Goal: Information Seeking & Learning: Learn about a topic

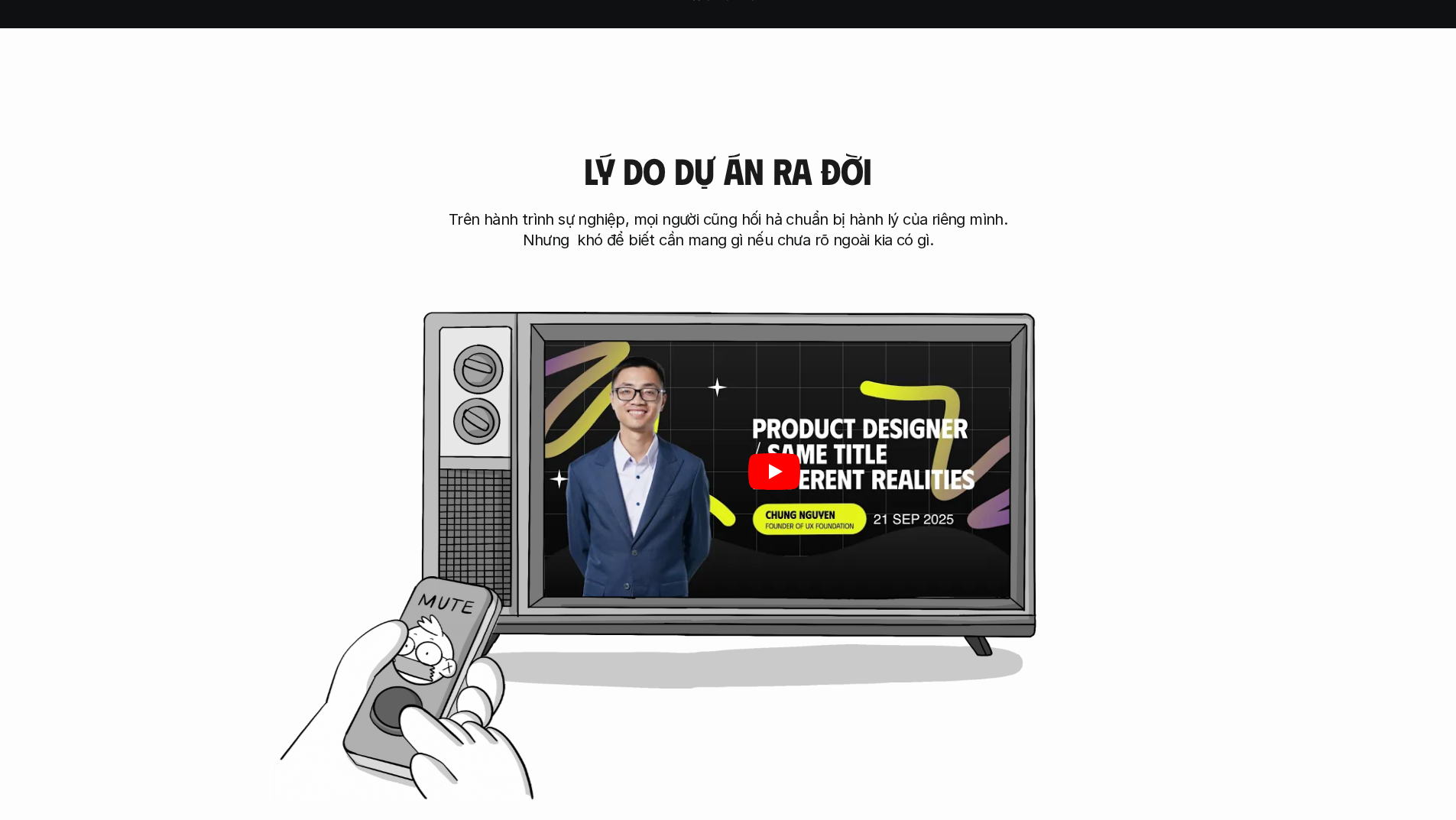
scroll to position [764, 0]
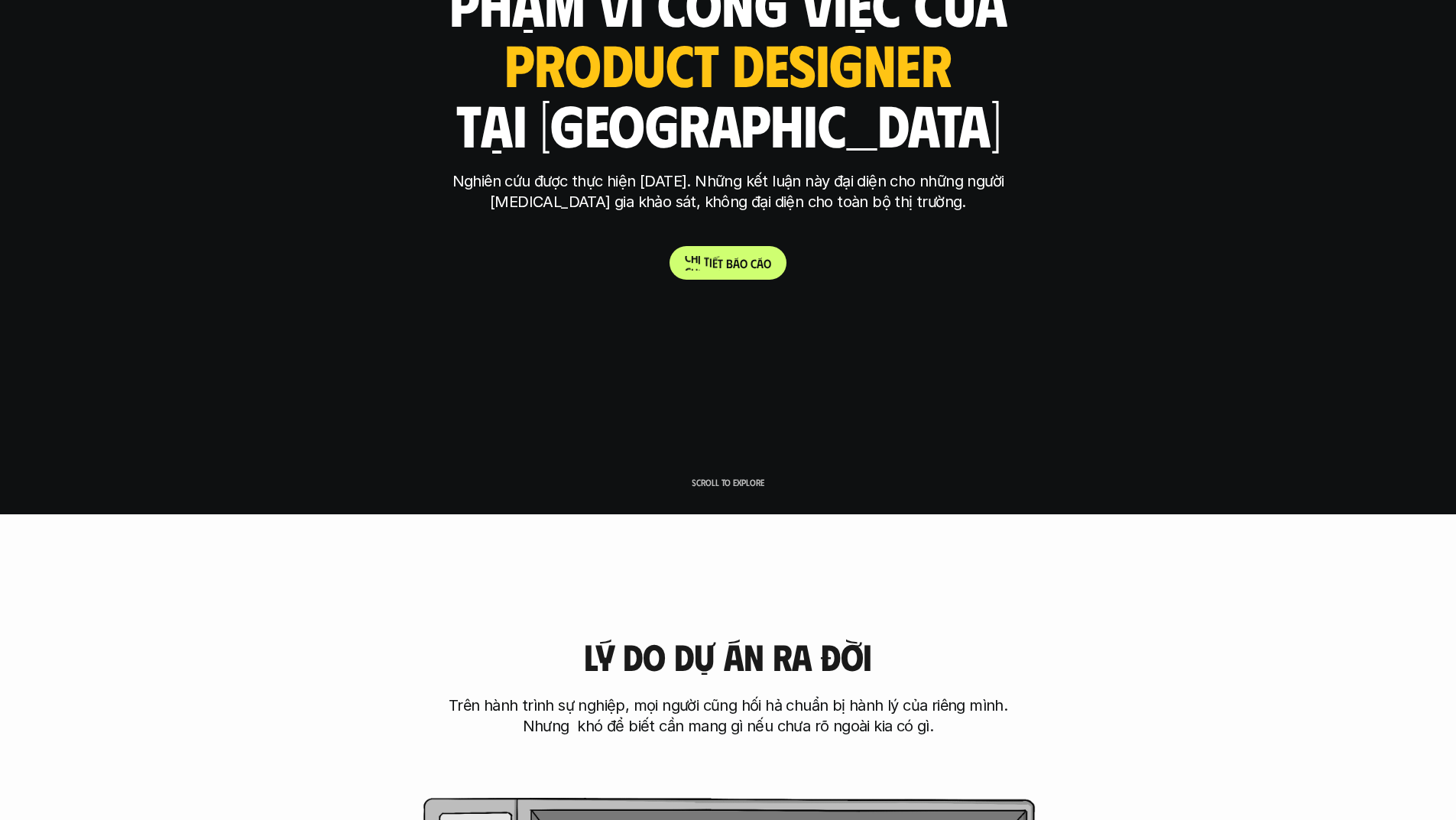
click at [733, 268] on span "á" at bounding box center [736, 262] width 7 height 14
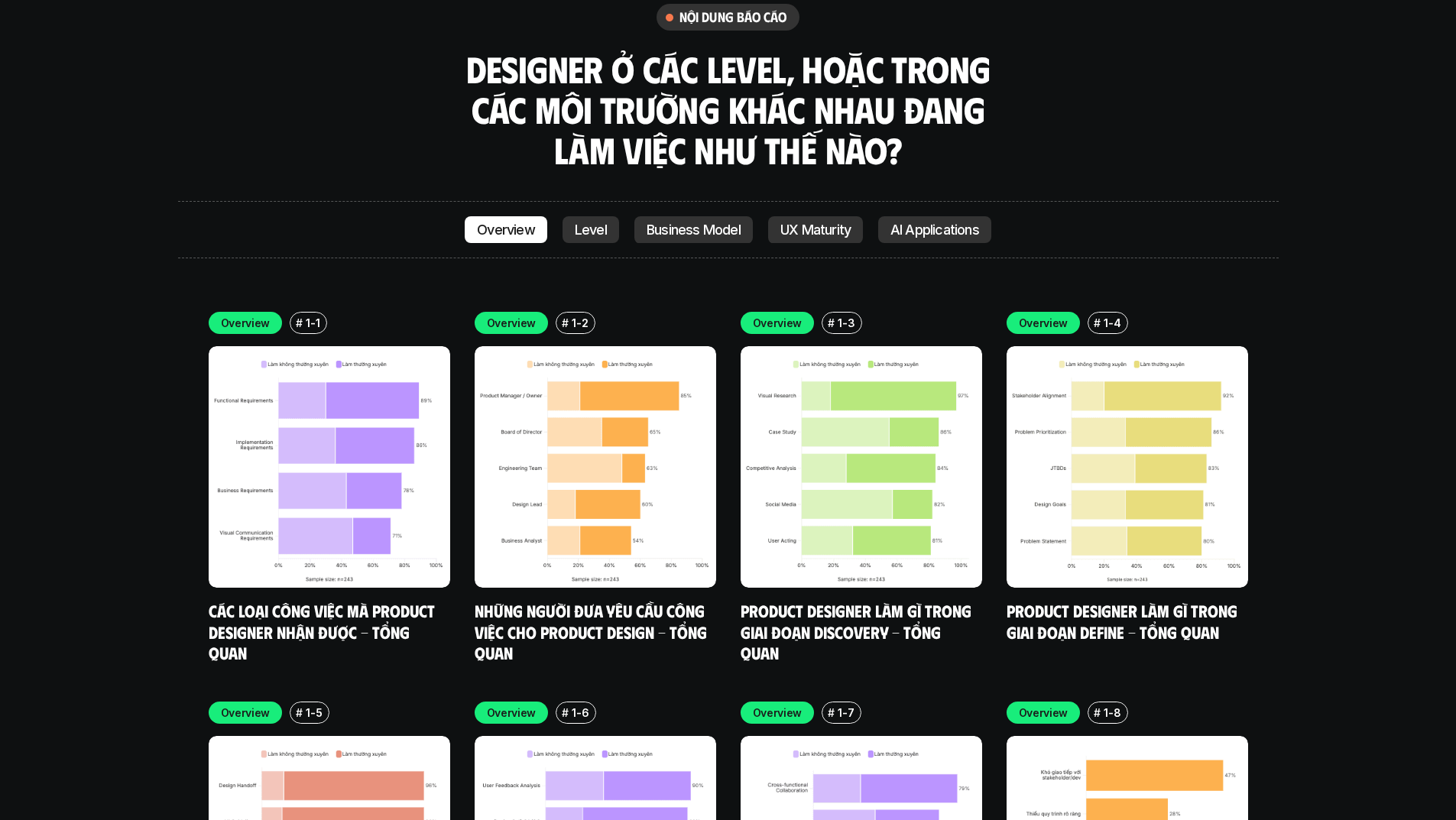
scroll to position [5474, 0]
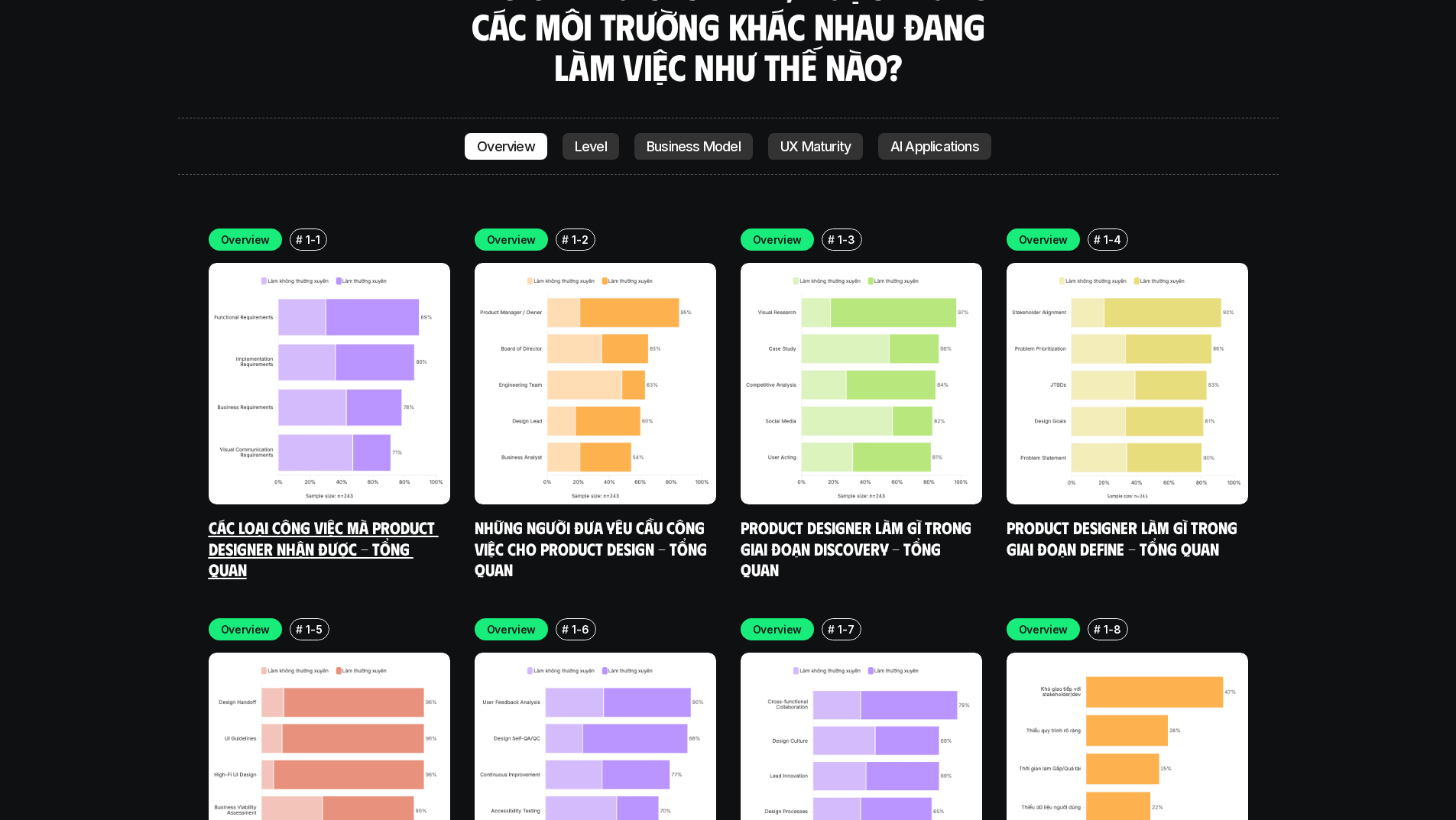
click at [400, 516] on link "Các loại công việc mà Product Designer nhận được - Tổng quan" at bounding box center [323, 548] width 230 height 62
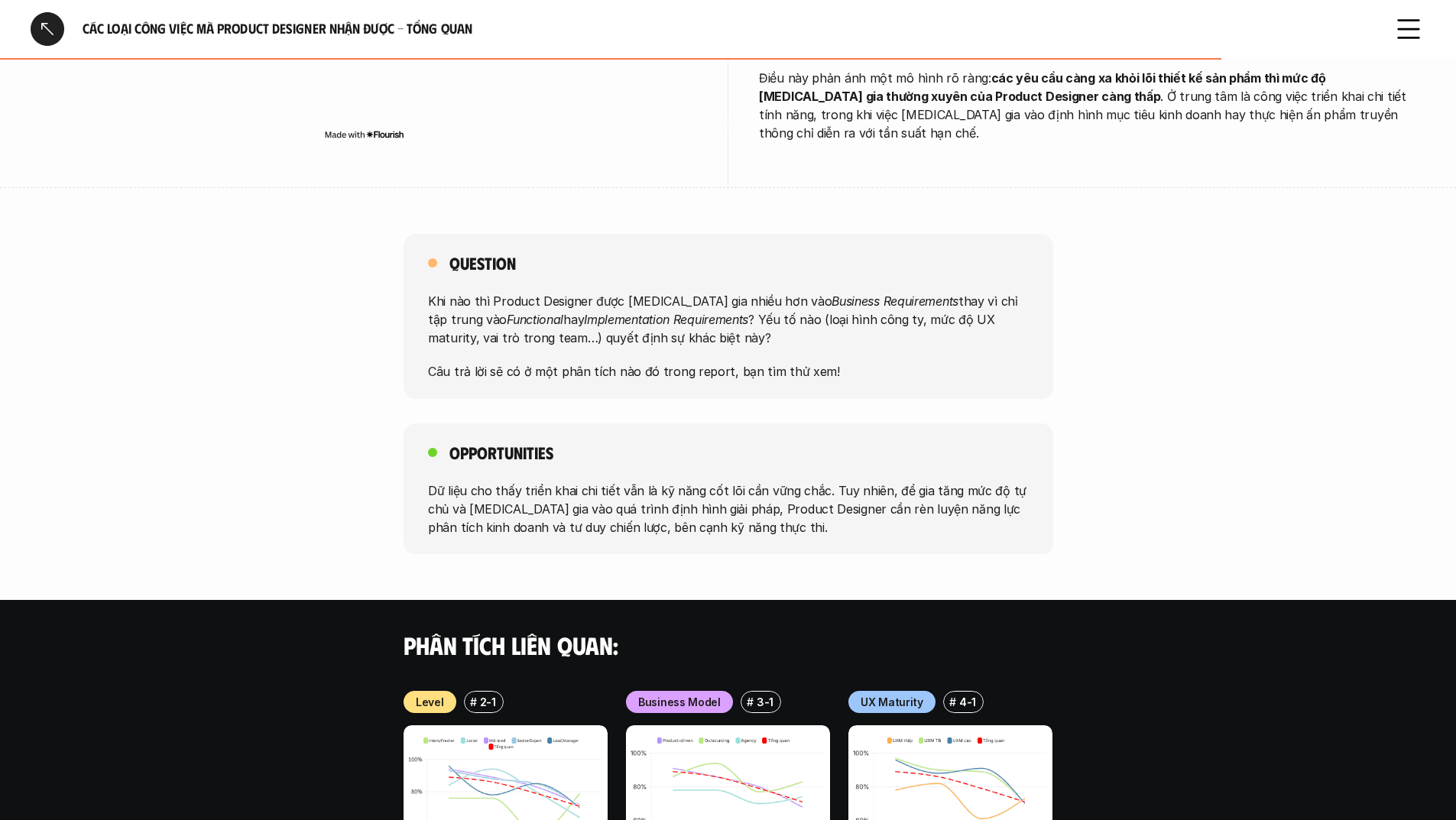
scroll to position [993, 0]
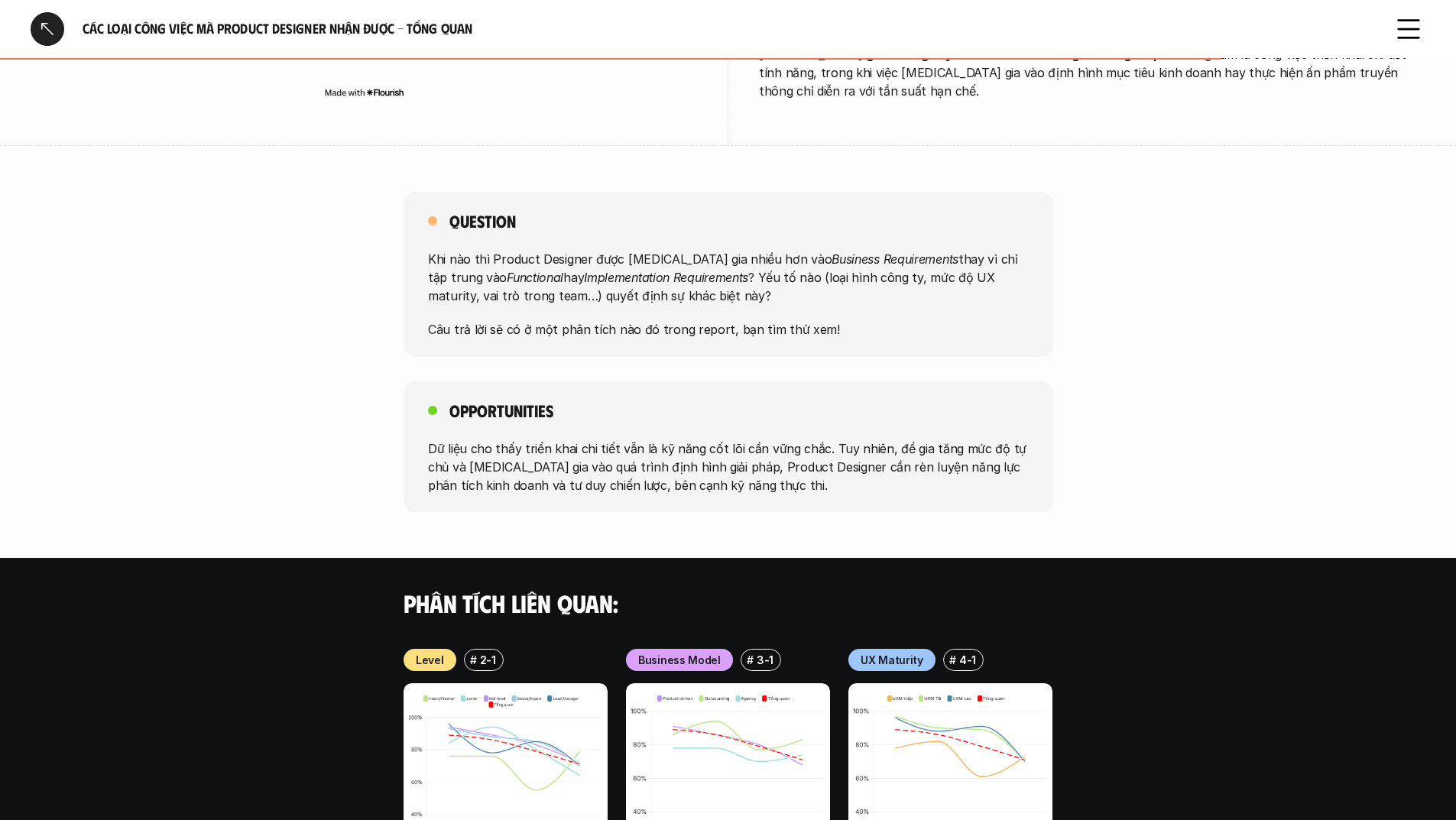
click at [779, 322] on div "Question Khi nào thì Product Designer được [MEDICAL_DATA] gia nhiều hơn vào Bus…" at bounding box center [728, 274] width 649 height 165
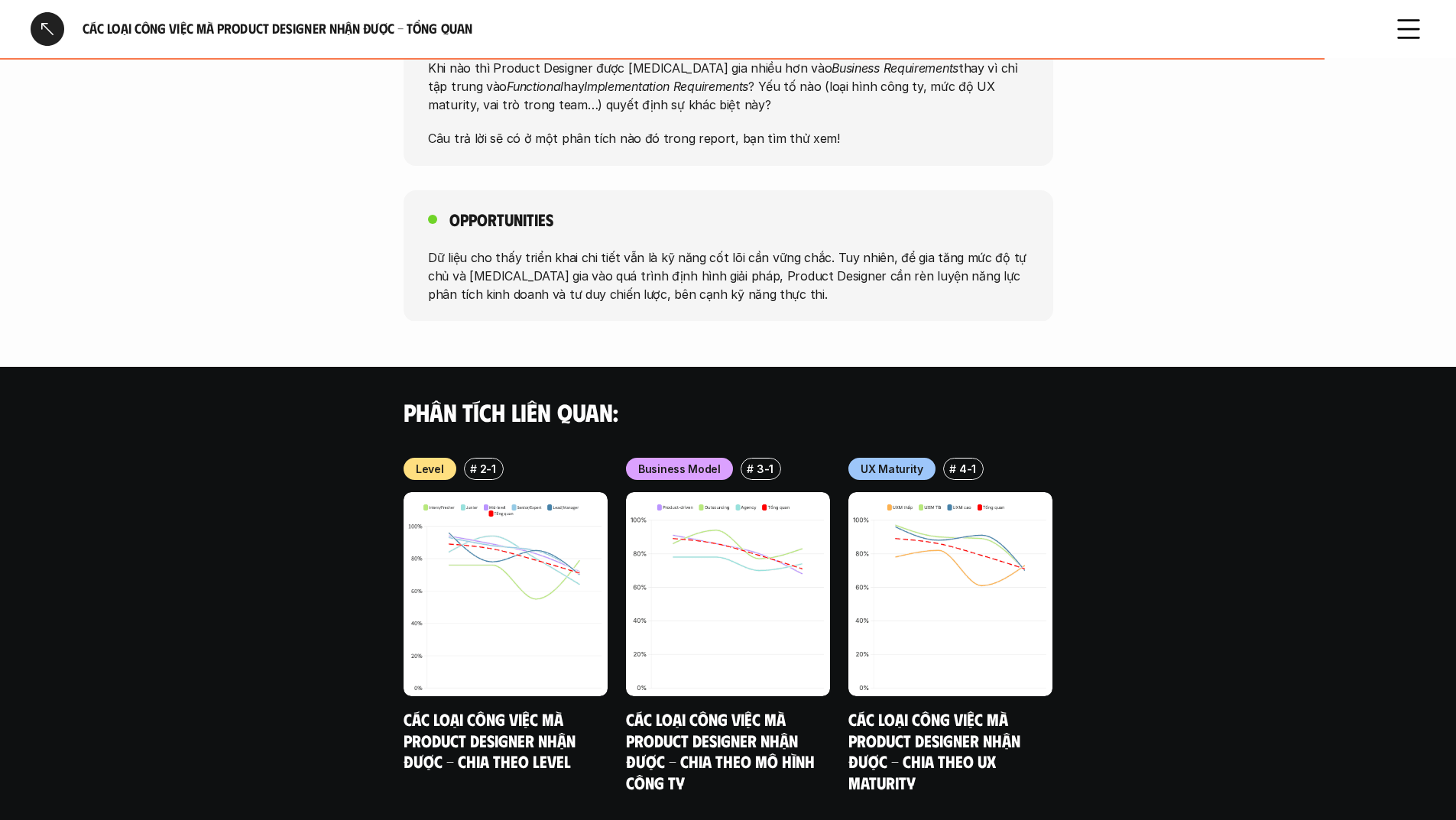
scroll to position [1242, 0]
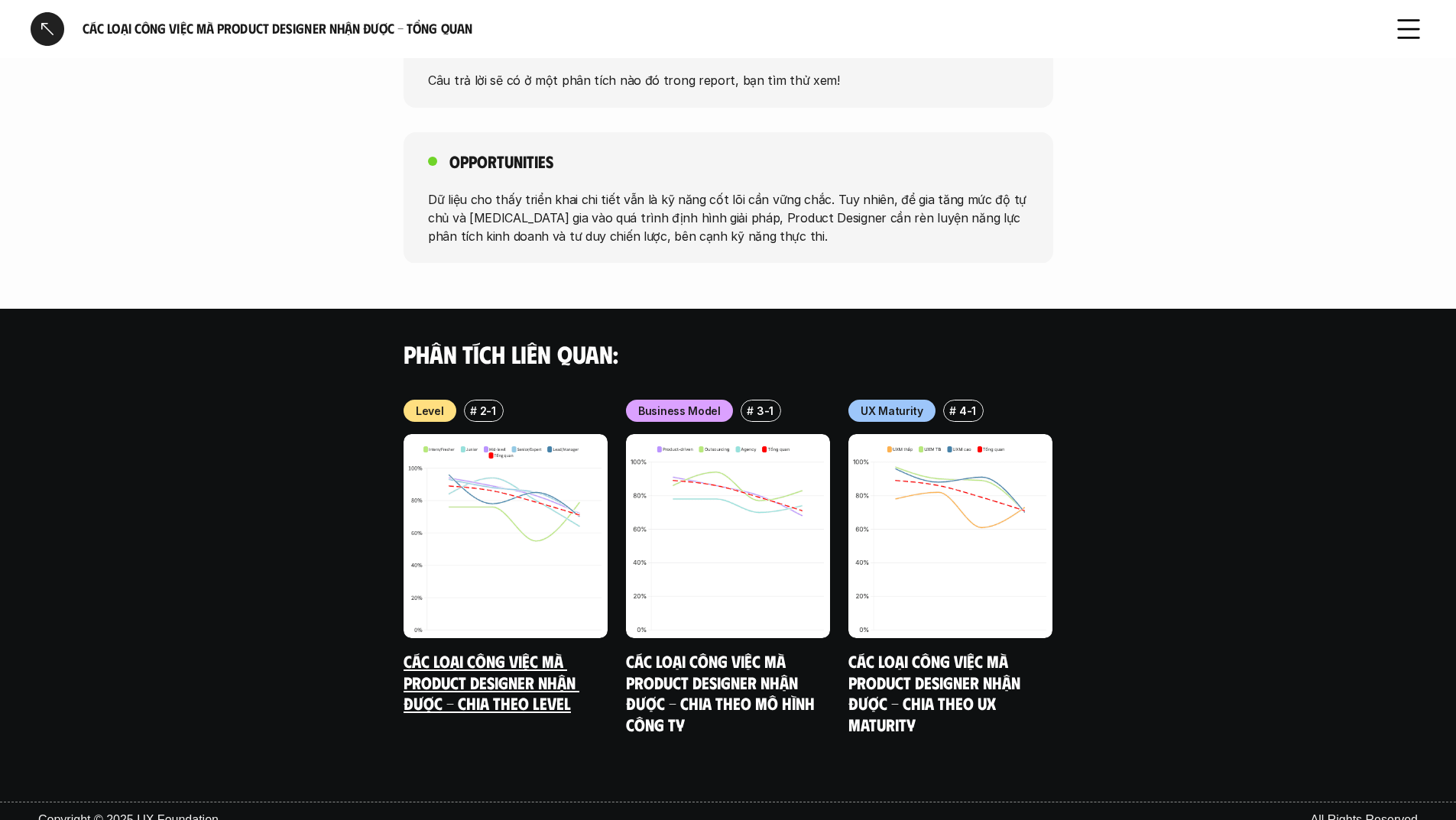
click at [536, 669] on link "Các loại công việc mà Product Designer nhận được - Chia theo Level" at bounding box center [491, 681] width 176 height 62
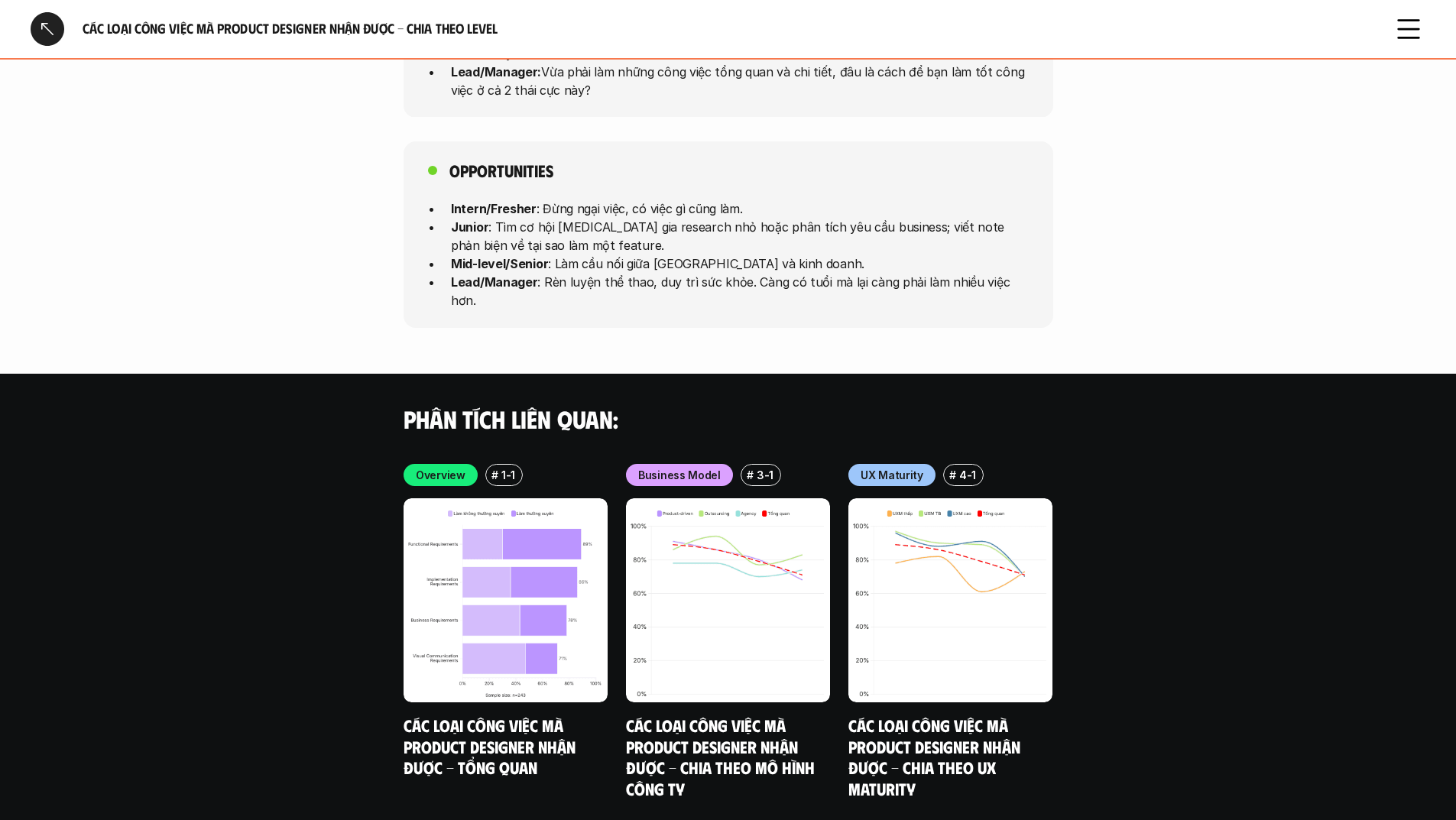
scroll to position [4104, 0]
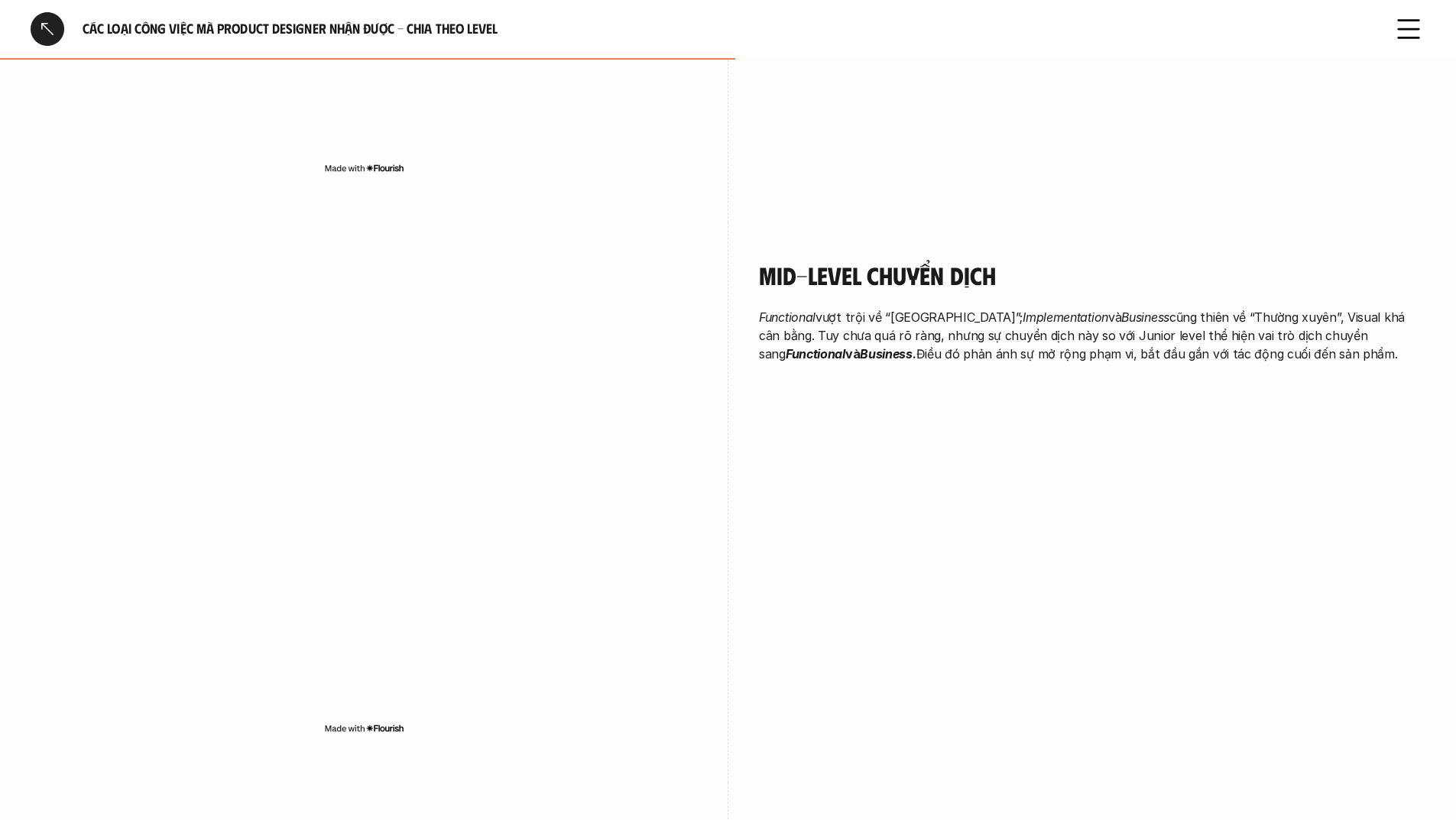
click at [38, 35] on div at bounding box center [47, 29] width 34 height 34
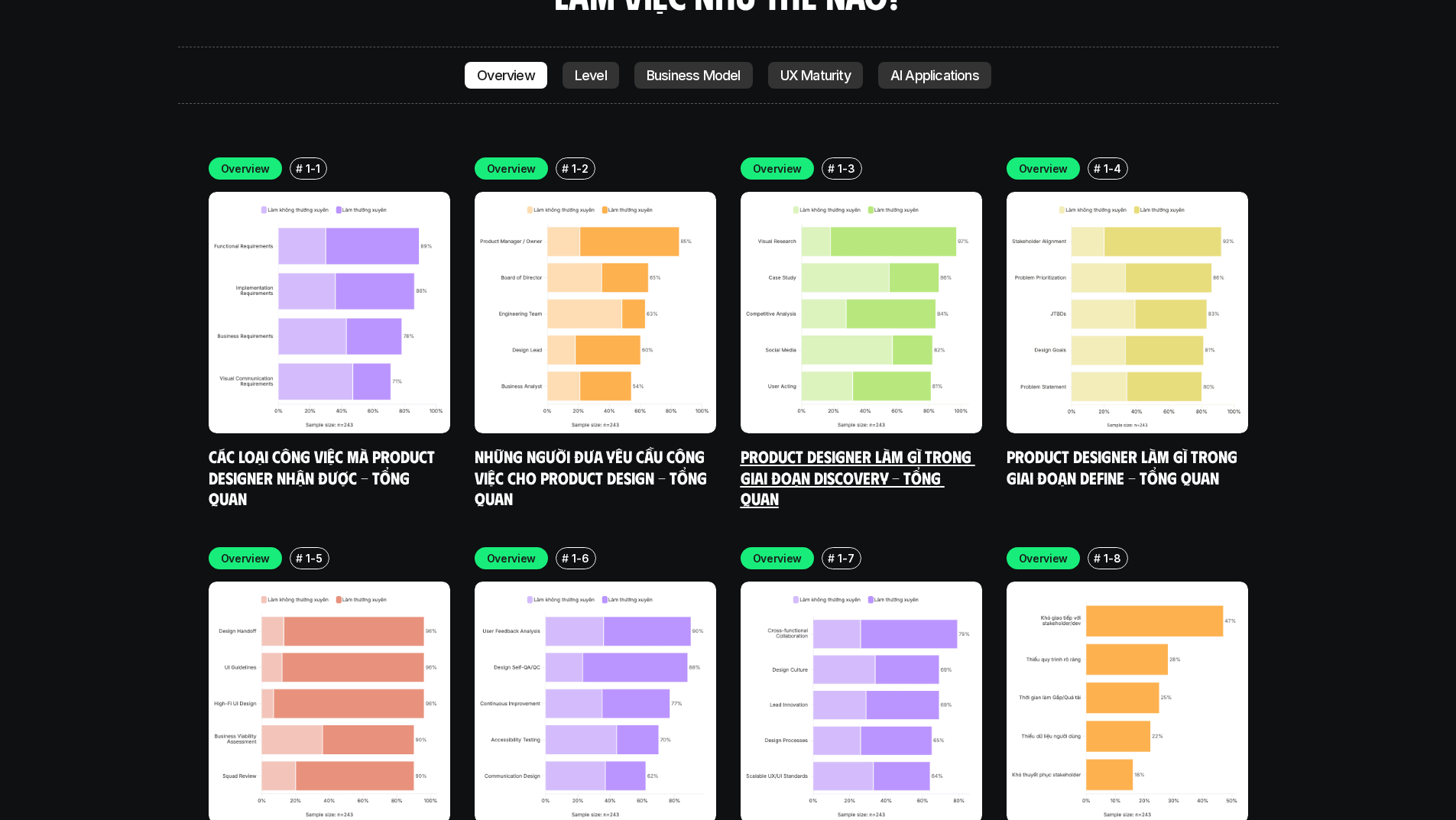
click at [866, 446] on link "Product Designer làm gì trong giai đoạn Discovery - Tổng quan" at bounding box center [857, 477] width 235 height 62
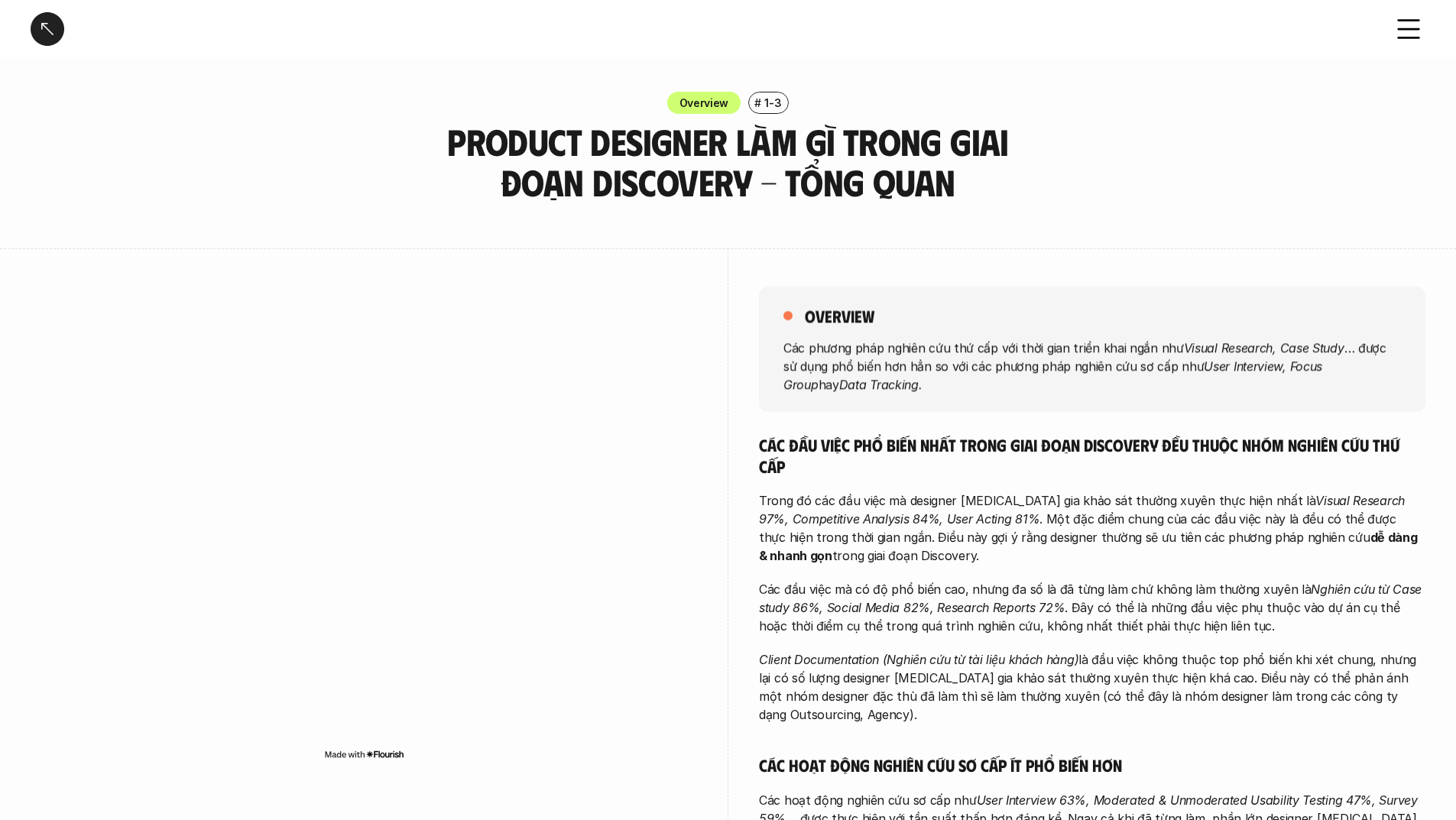
drag, startPoint x: 1076, startPoint y: 520, endPoint x: 1437, endPoint y: 401, distance: 380.1
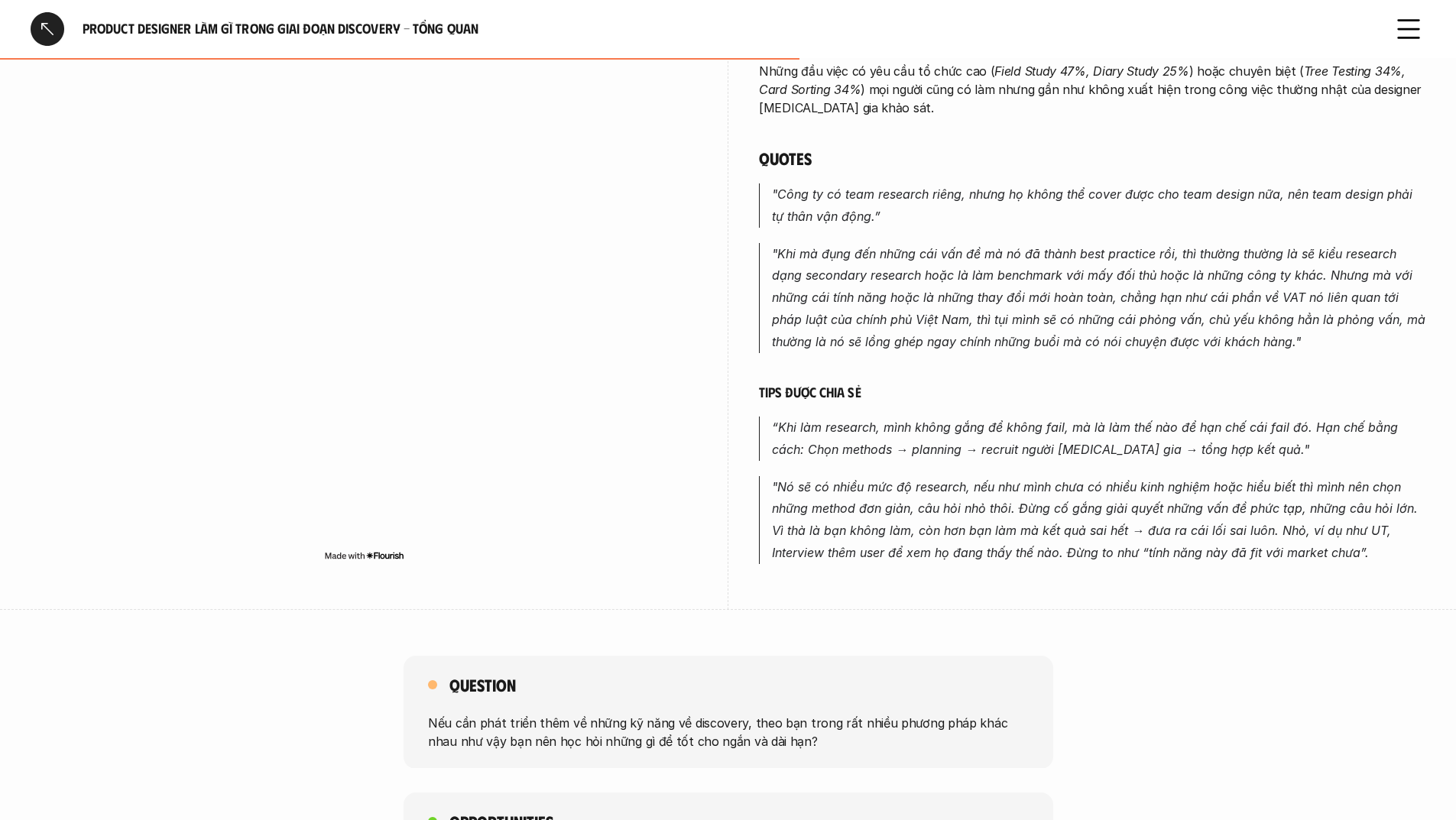
scroll to position [840, 0]
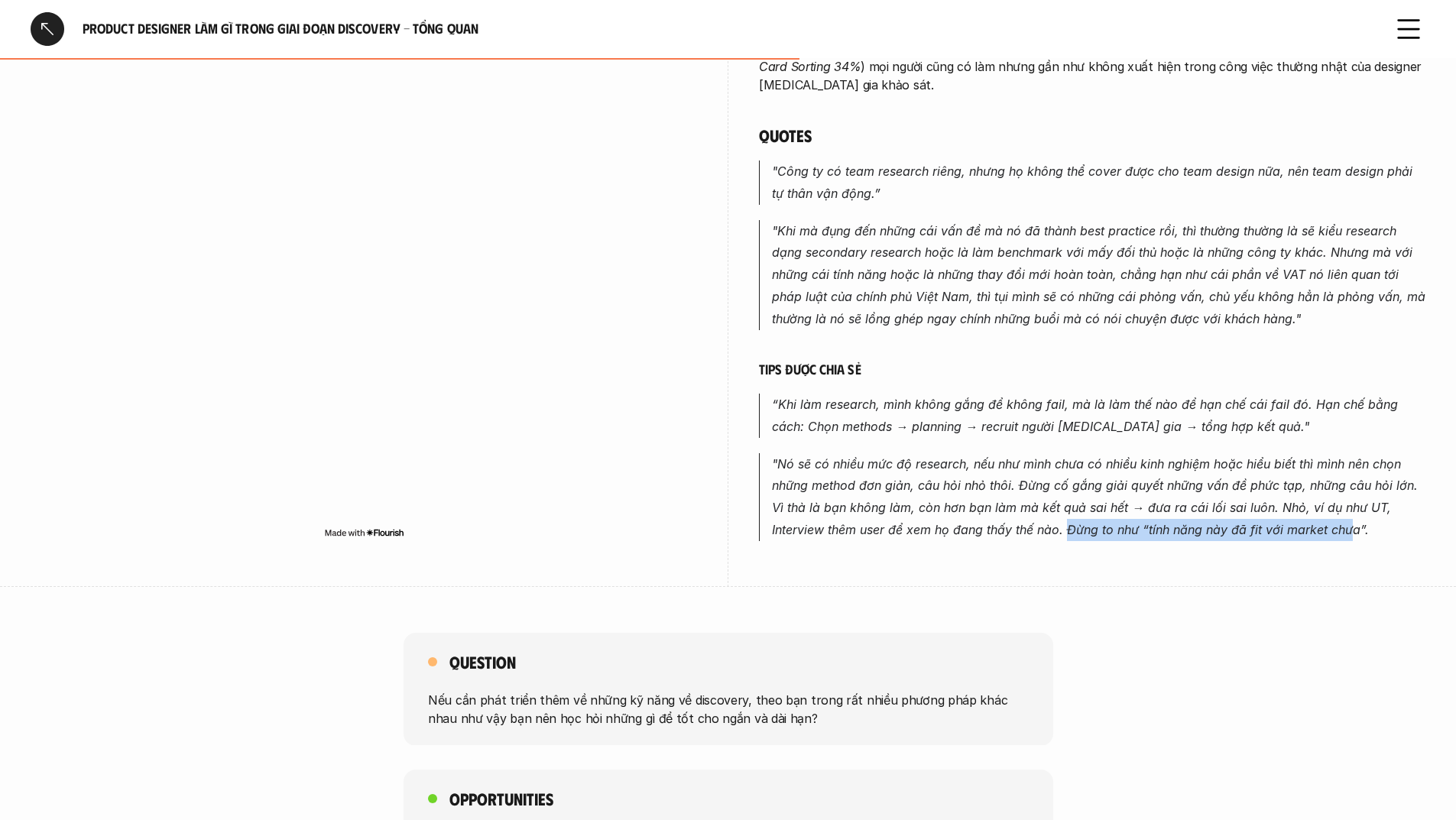
drag, startPoint x: 1070, startPoint y: 516, endPoint x: 1352, endPoint y: 516, distance: 282.0
click at [1352, 516] on em ""Nó sẽ có nhiều mức độ research, nếu như mình chưa có nhiều kinh nghiệm hoặc hi…" at bounding box center [1097, 496] width 649 height 81
click at [1277, 516] on em ""Nó sẽ có nhiều mức độ research, nếu như mình chưa có nhiều kinh nghiệm hoặc hi…" at bounding box center [1097, 496] width 649 height 81
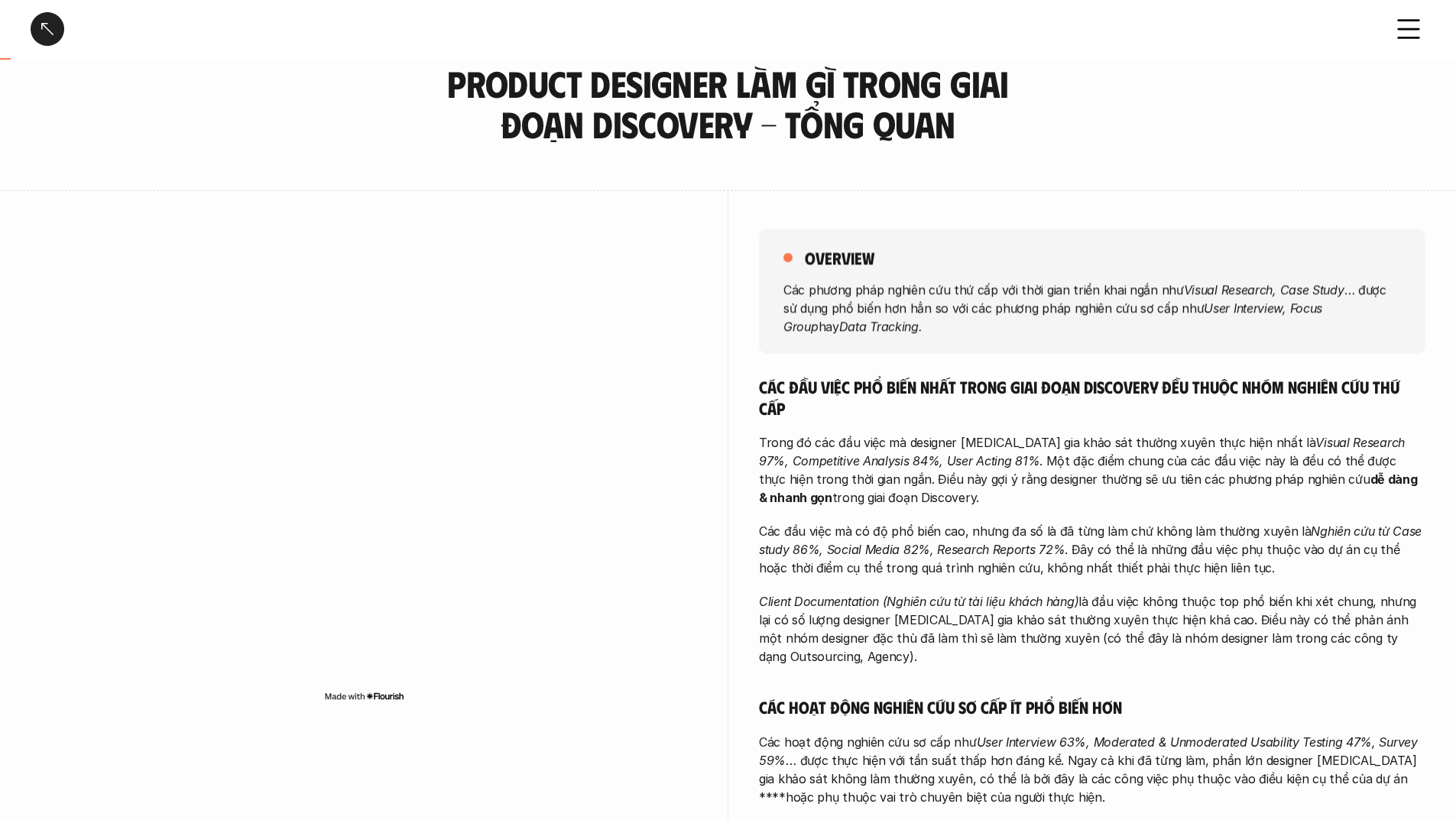
scroll to position [0, 0]
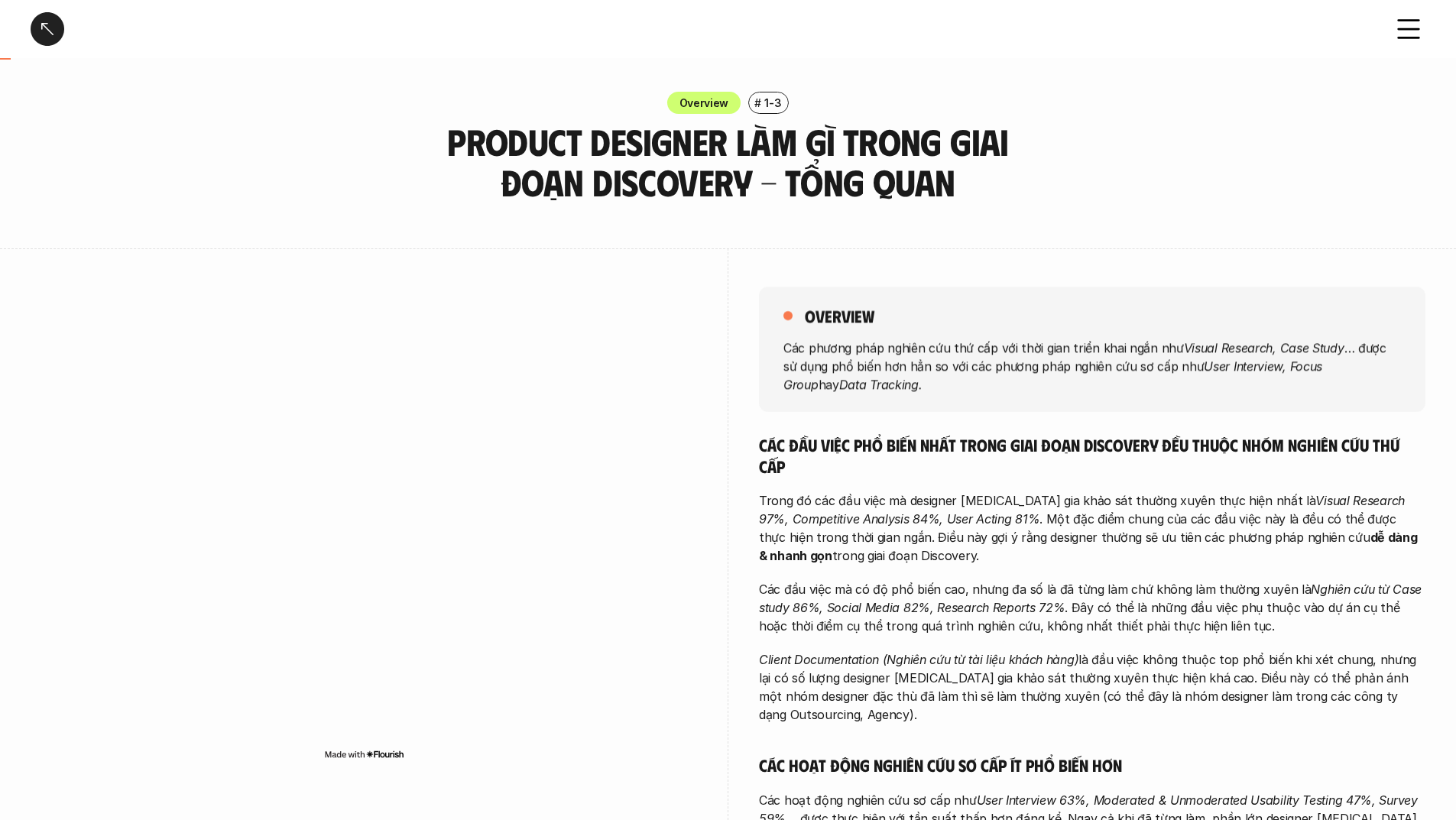
click at [41, 30] on div at bounding box center [47, 29] width 34 height 34
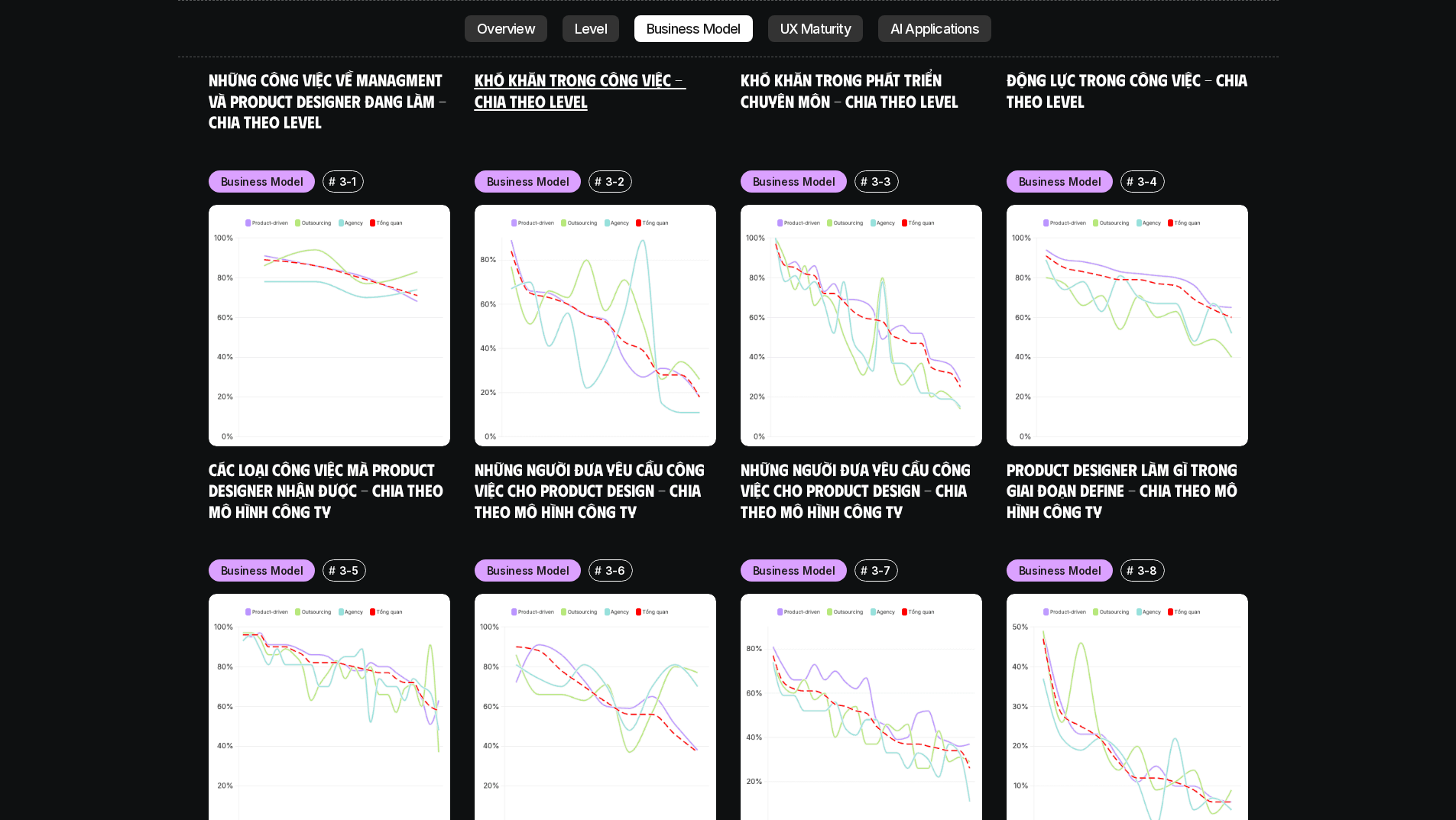
scroll to position [7303, 0]
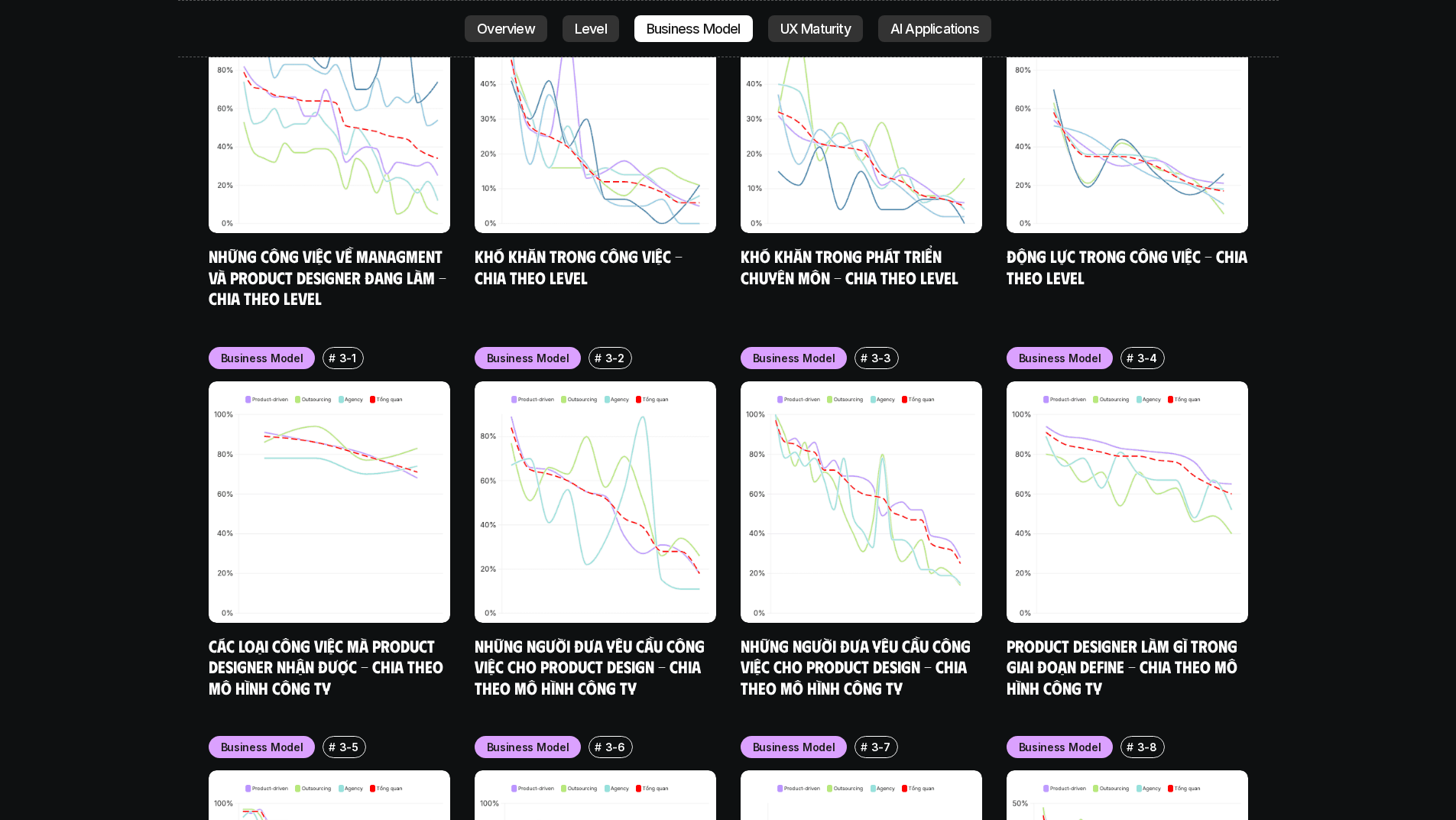
click at [801, 246] on link "Khó khăn trong phát triển chuyên môn - Chia theo level" at bounding box center [849, 267] width 218 height 42
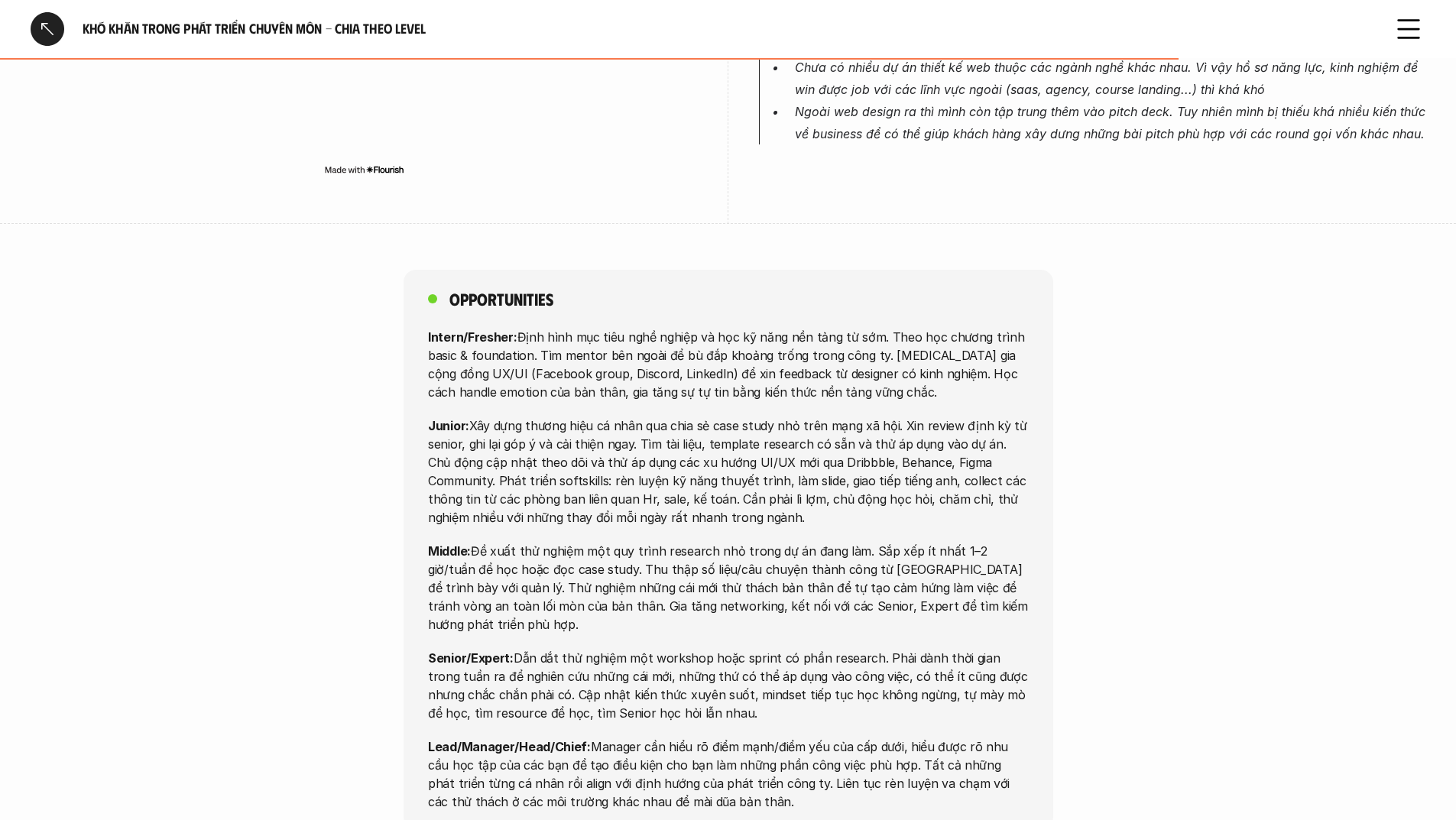
scroll to position [4355, 0]
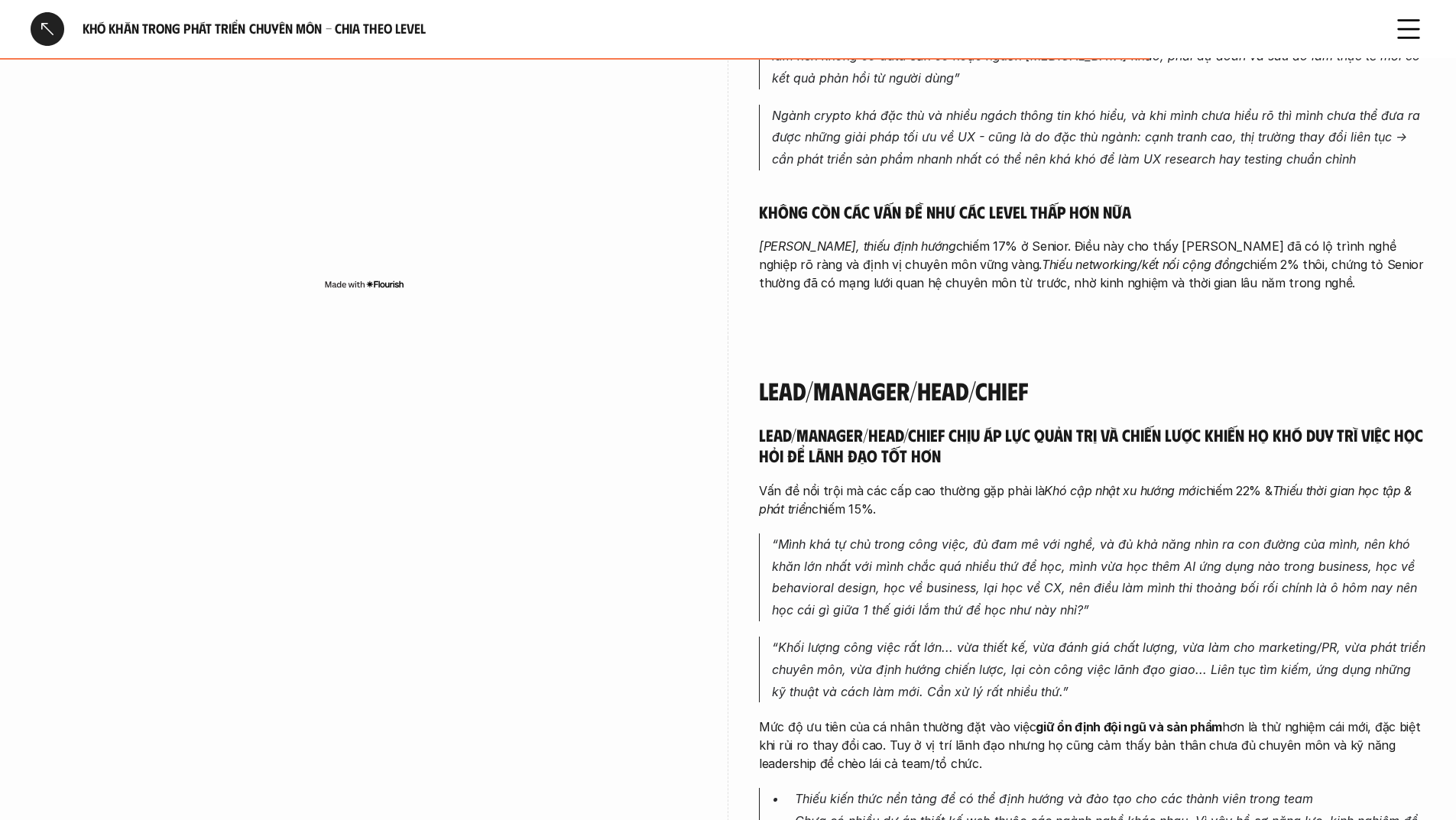
click at [36, 25] on div at bounding box center [47, 29] width 34 height 34
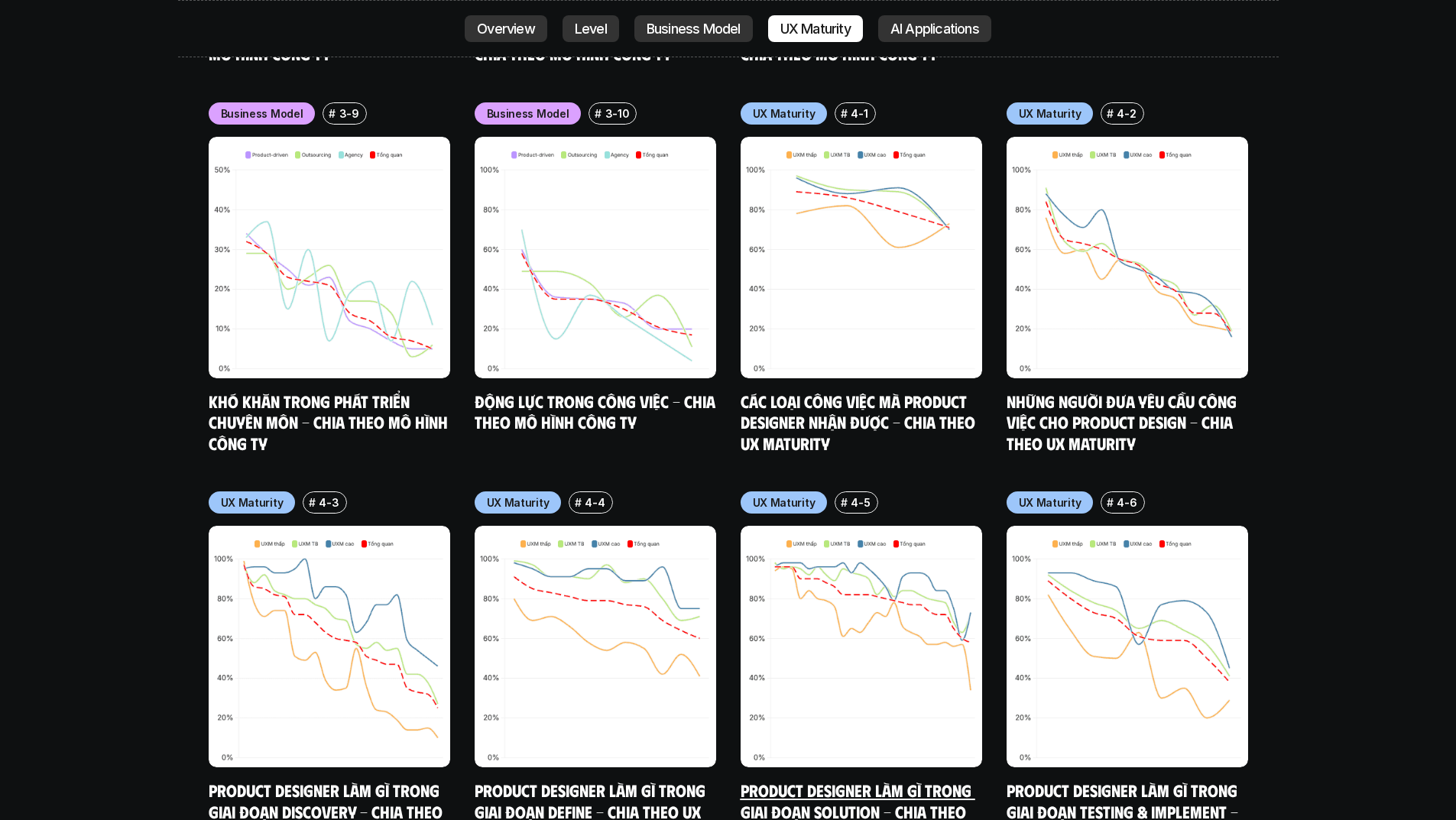
scroll to position [8296, 0]
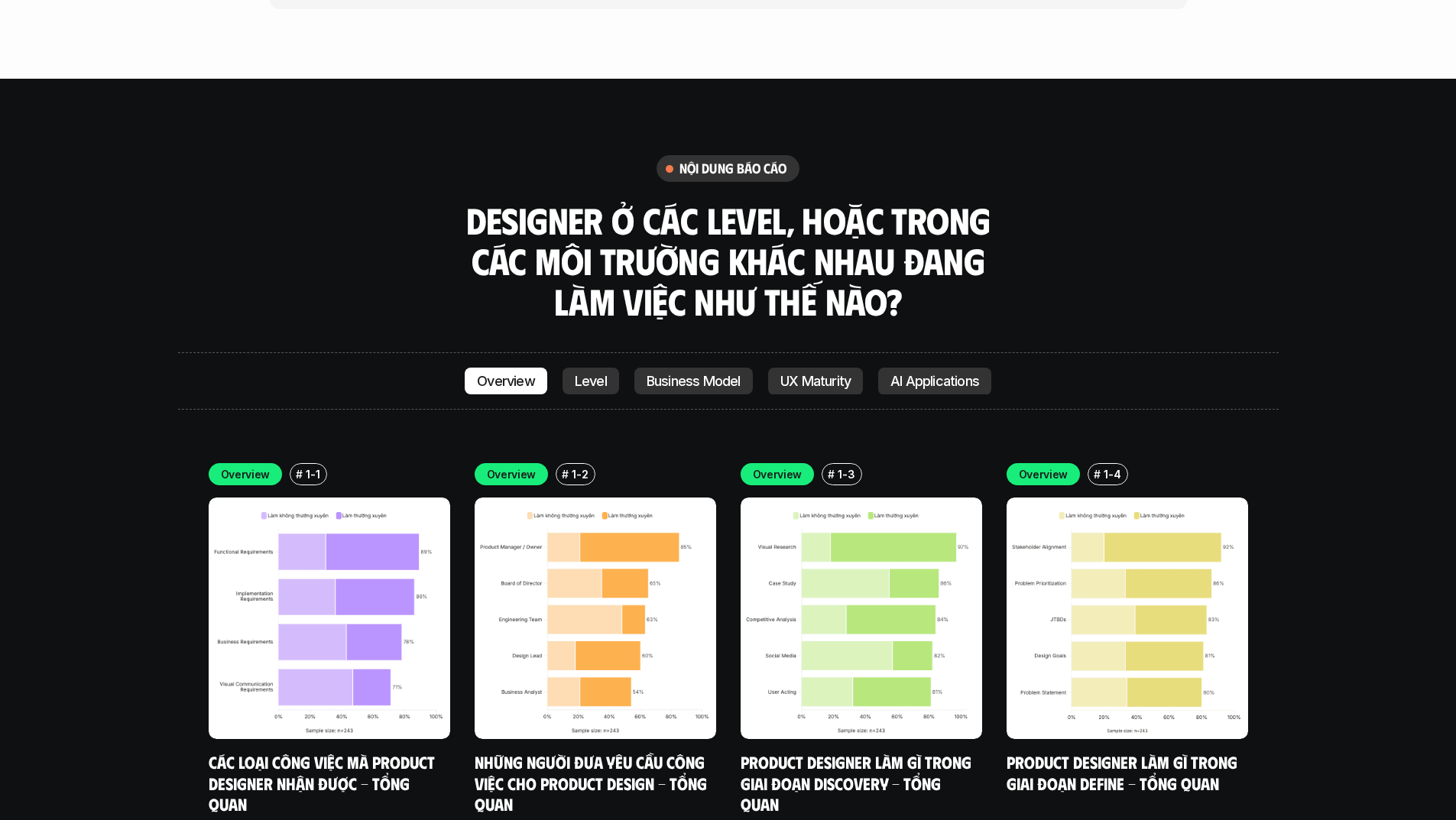
click at [949, 373] on p "AI Applications" at bounding box center [934, 381] width 88 height 15
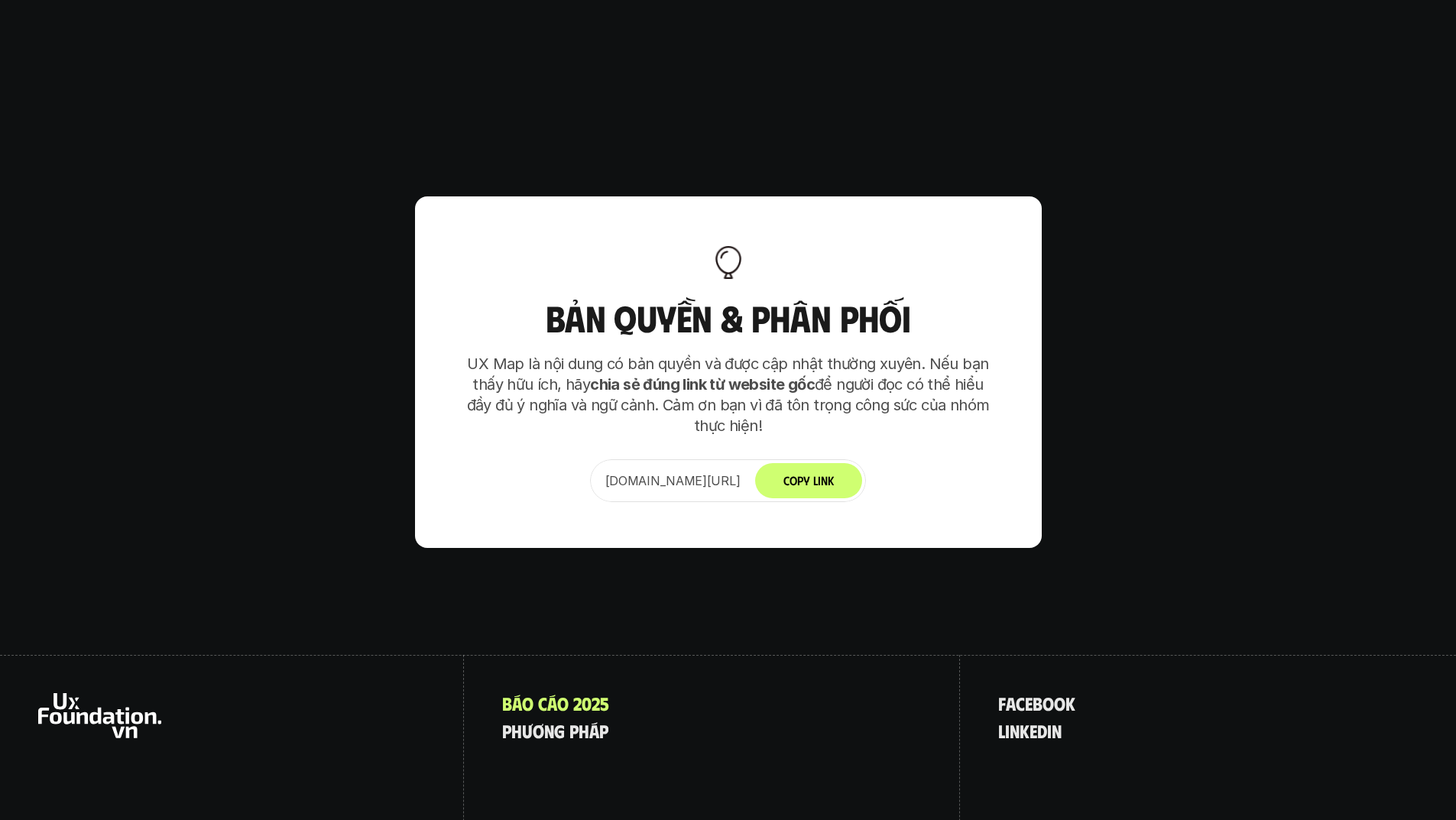
scroll to position [10734, 0]
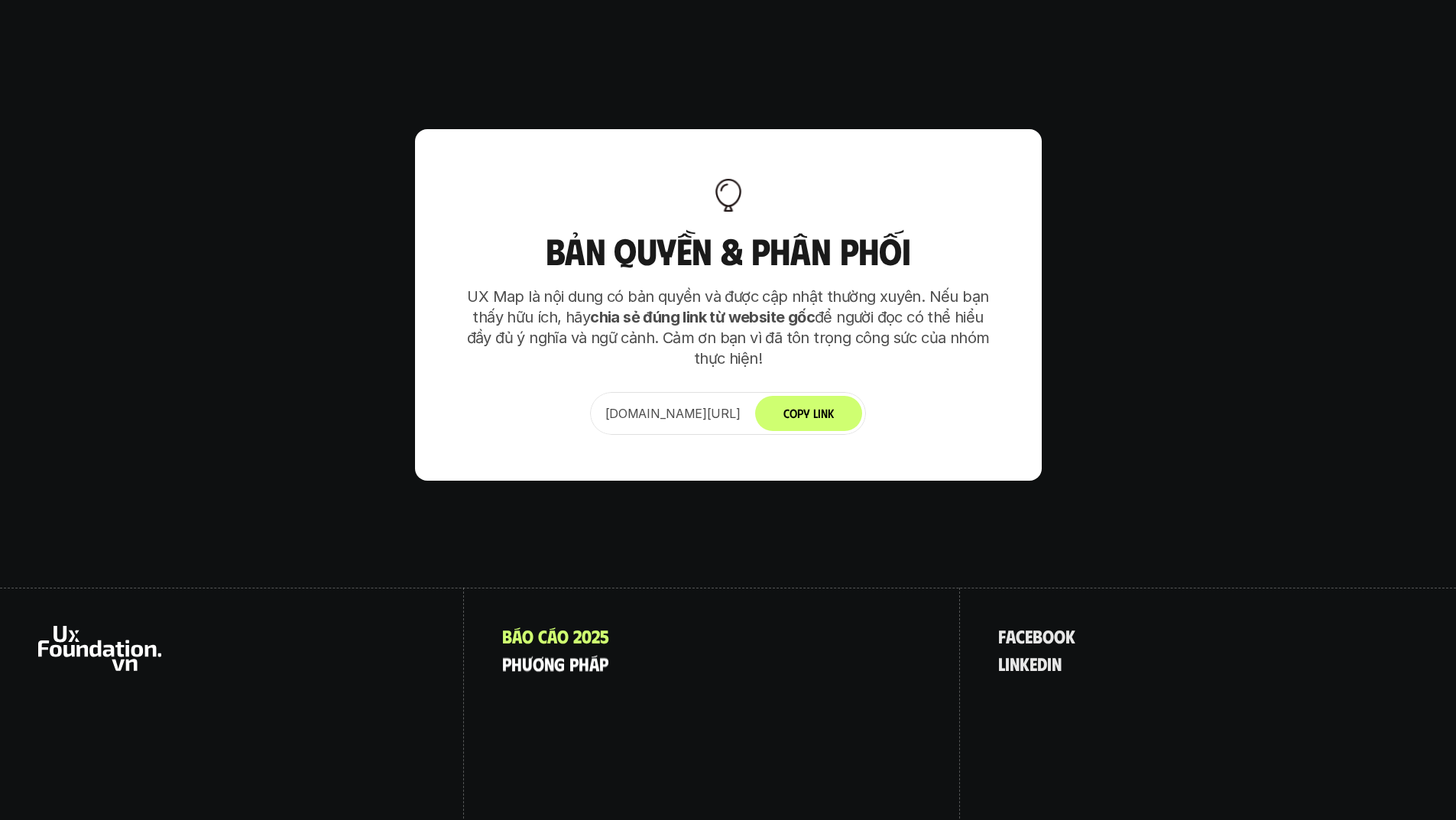
click at [575, 653] on p "p h ư ơ n g p h á p" at bounding box center [555, 664] width 106 height 20
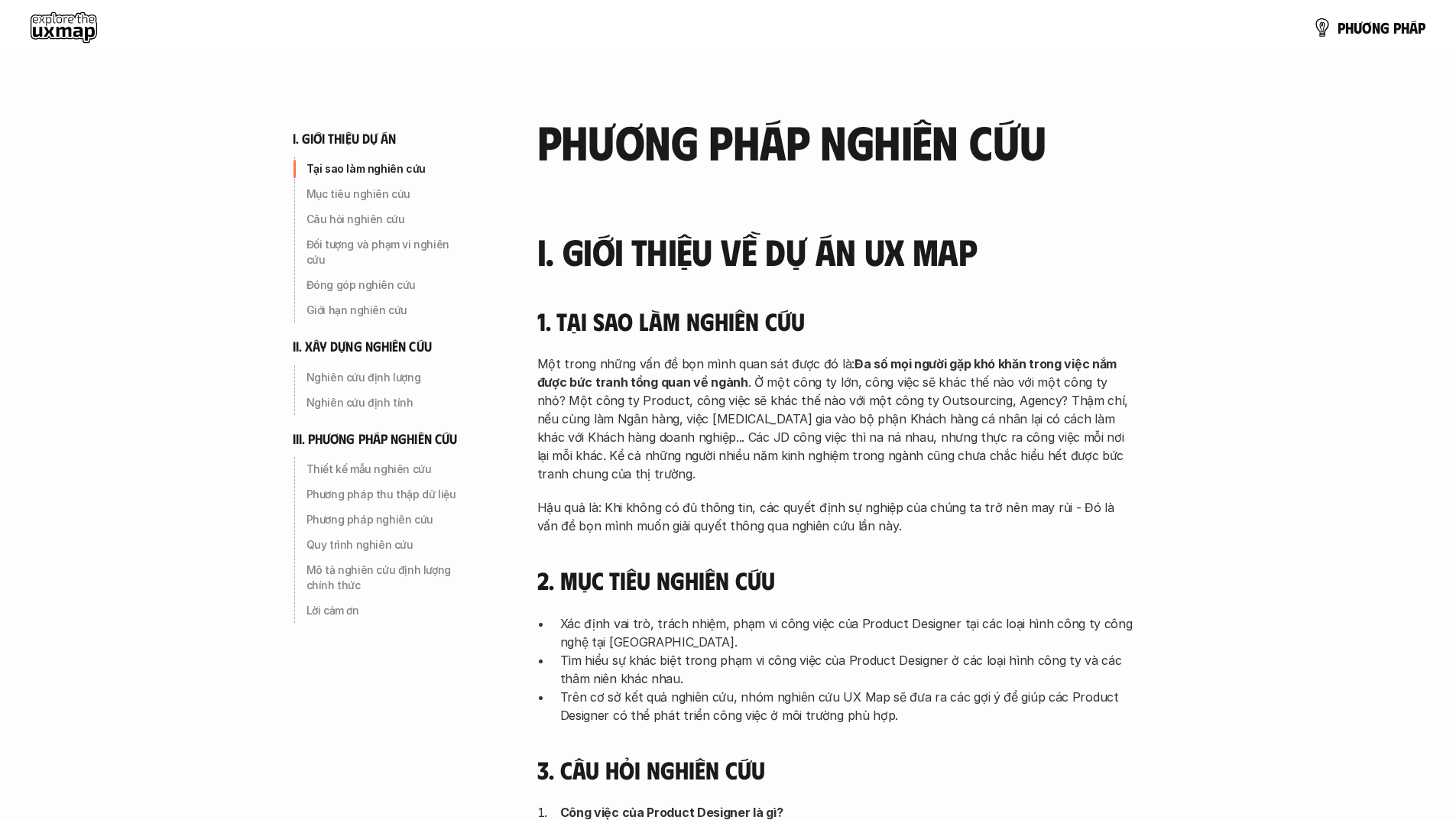
click at [363, 171] on p "Tại sao làm nghiên cứu" at bounding box center [388, 169] width 163 height 15
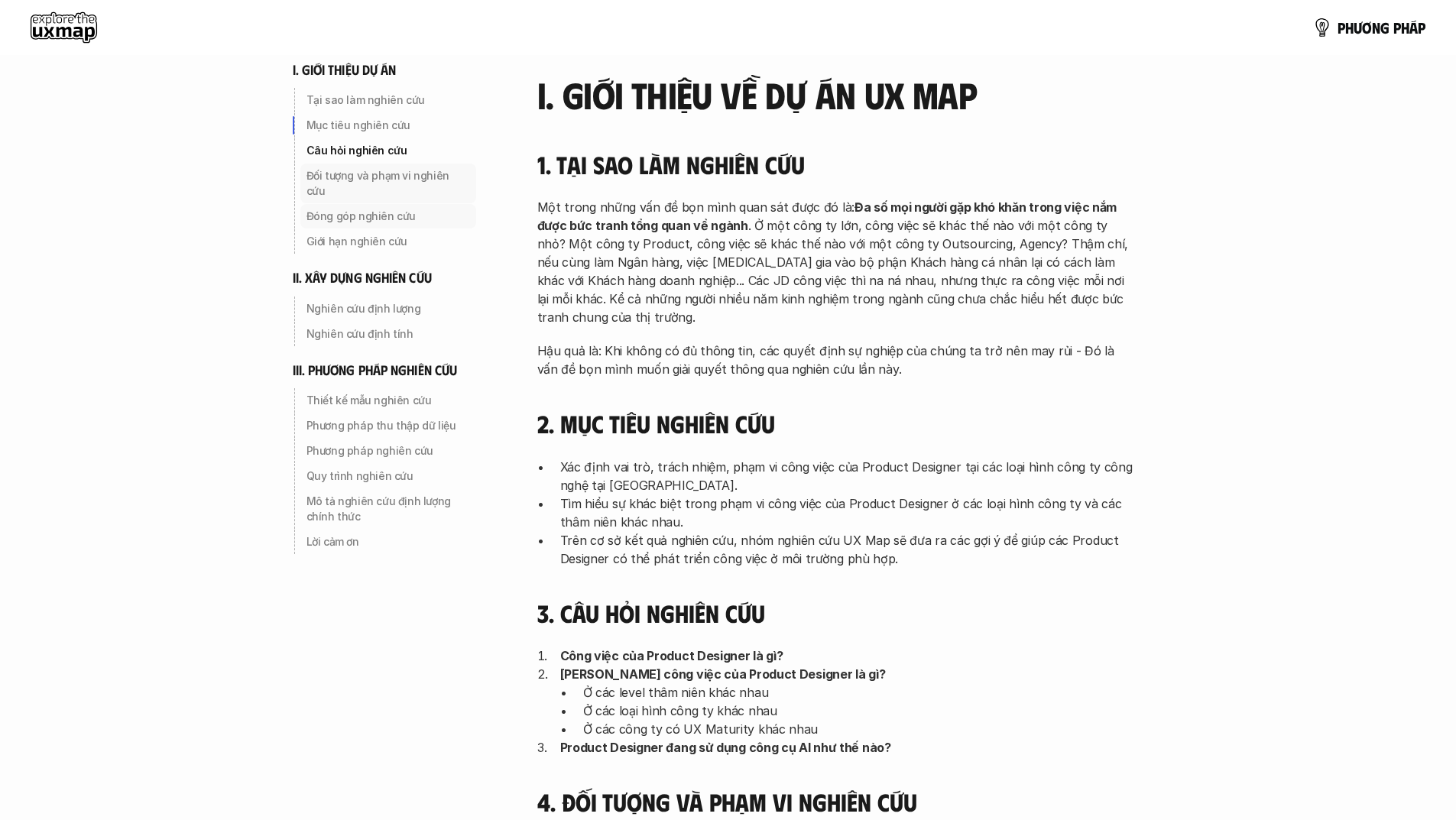
scroll to position [145, 0]
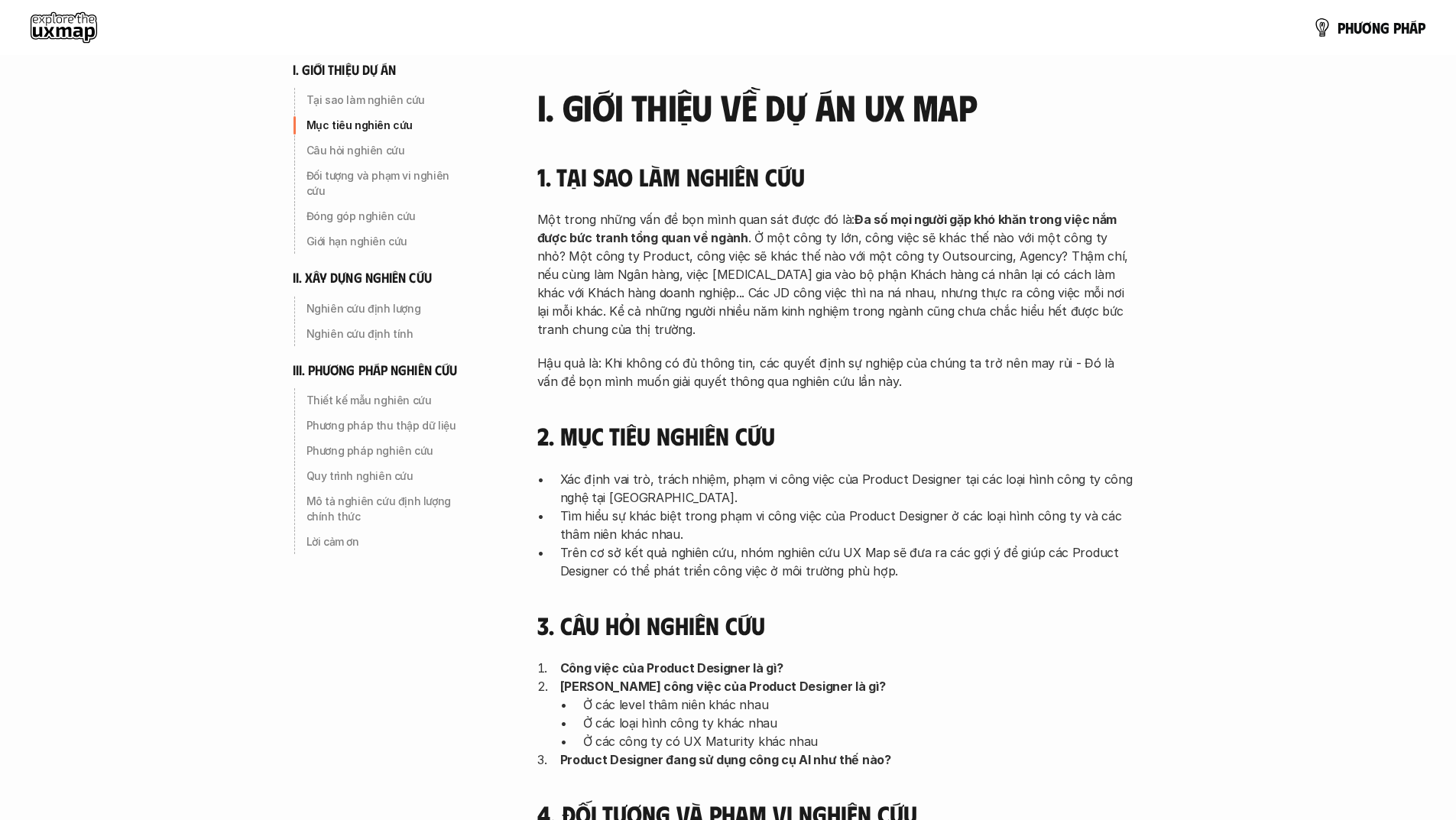
click at [61, 20] on use at bounding box center [63, 28] width 66 height 30
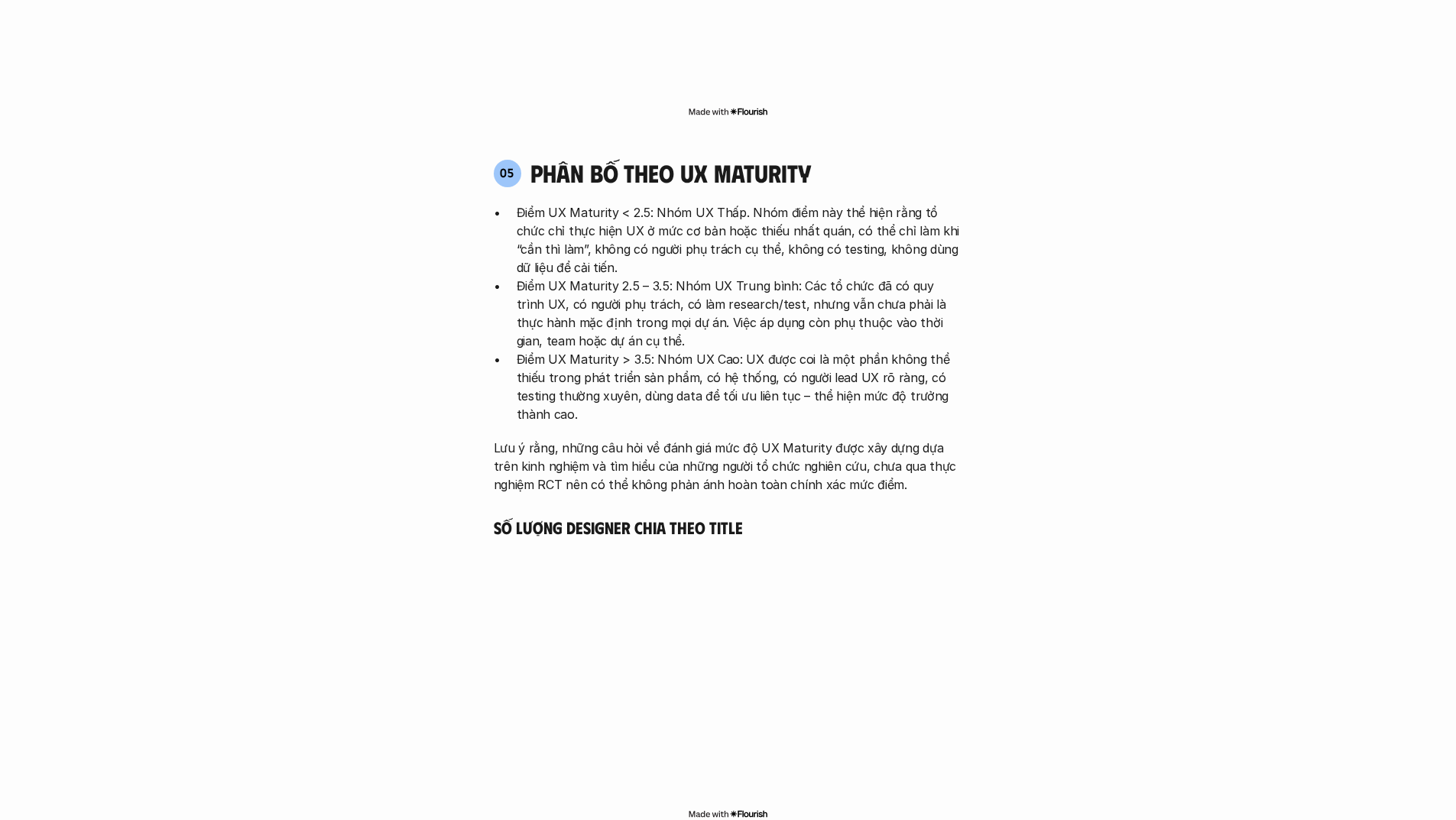
scroll to position [4050, 0]
